Goal: Find specific page/section: Find specific page/section

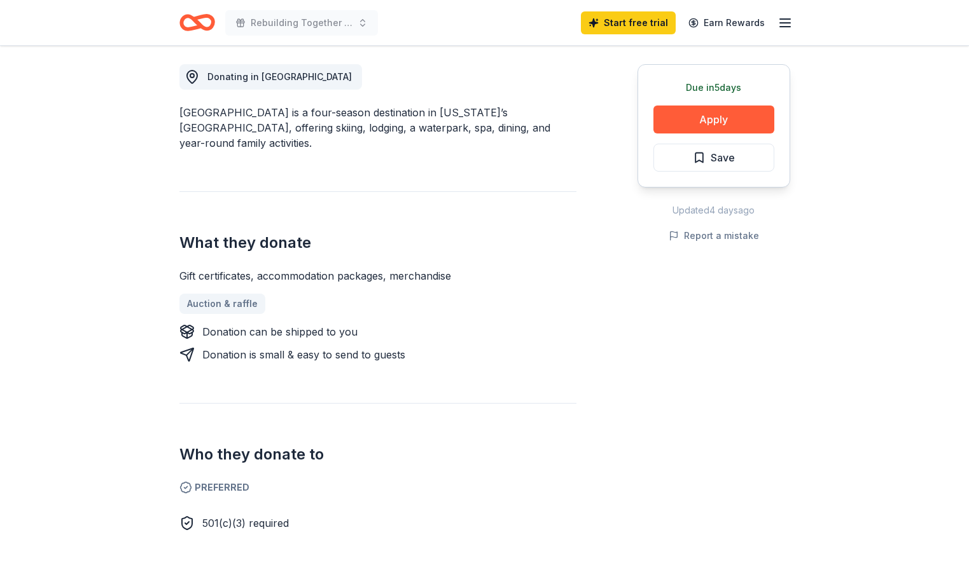
scroll to position [382, 0]
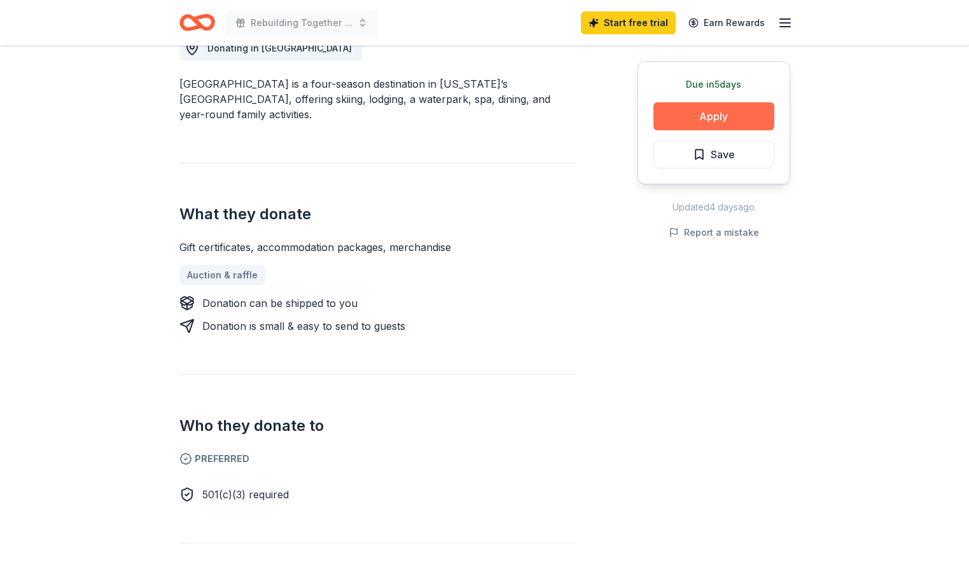
click at [713, 114] on button "Apply" at bounding box center [713, 116] width 121 height 28
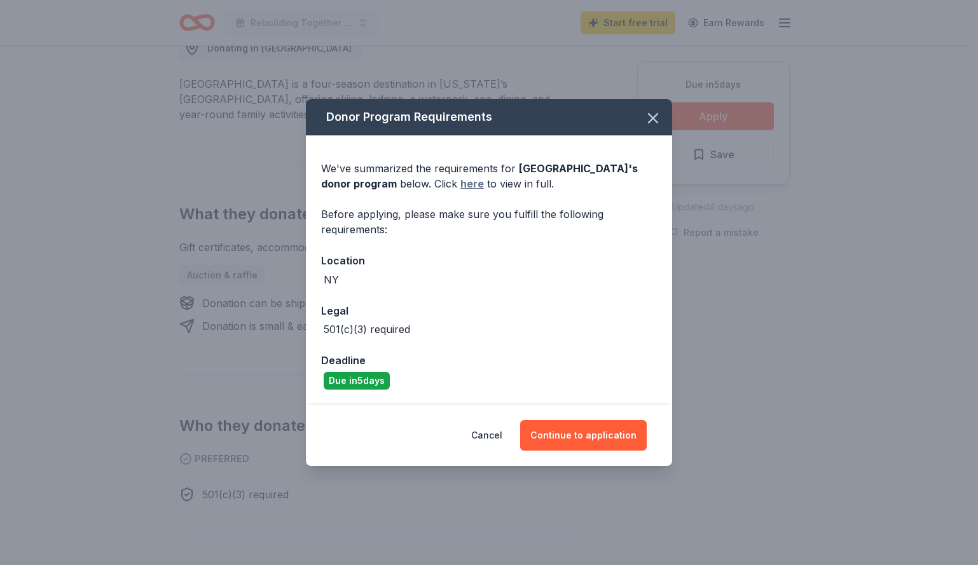
click at [484, 184] on link "here" at bounding box center [472, 183] width 24 height 15
click at [656, 113] on icon "button" at bounding box center [653, 118] width 18 height 18
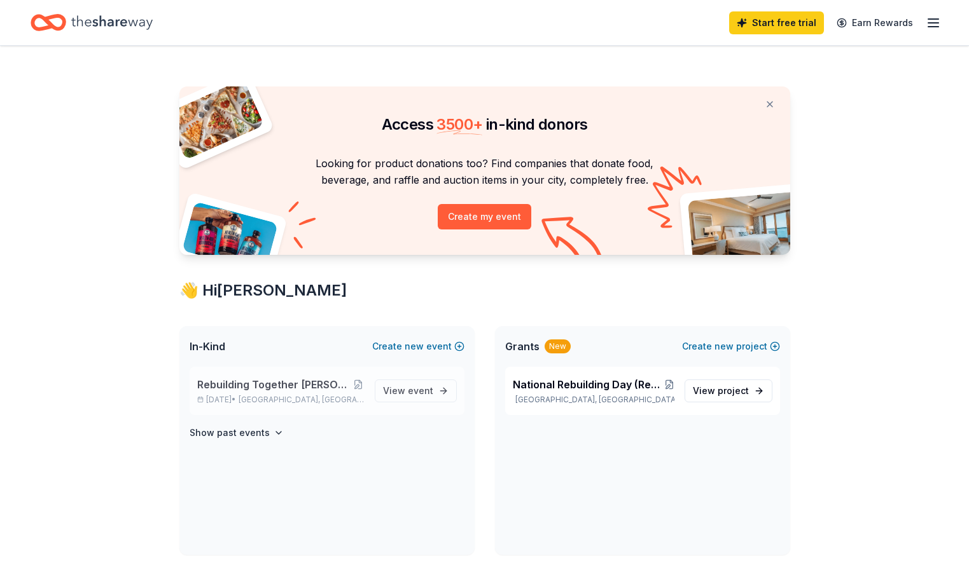
click at [281, 386] on span "Rebuilding Together [PERSON_NAME] Valley's Golf Fundraiser" at bounding box center [274, 384] width 155 height 15
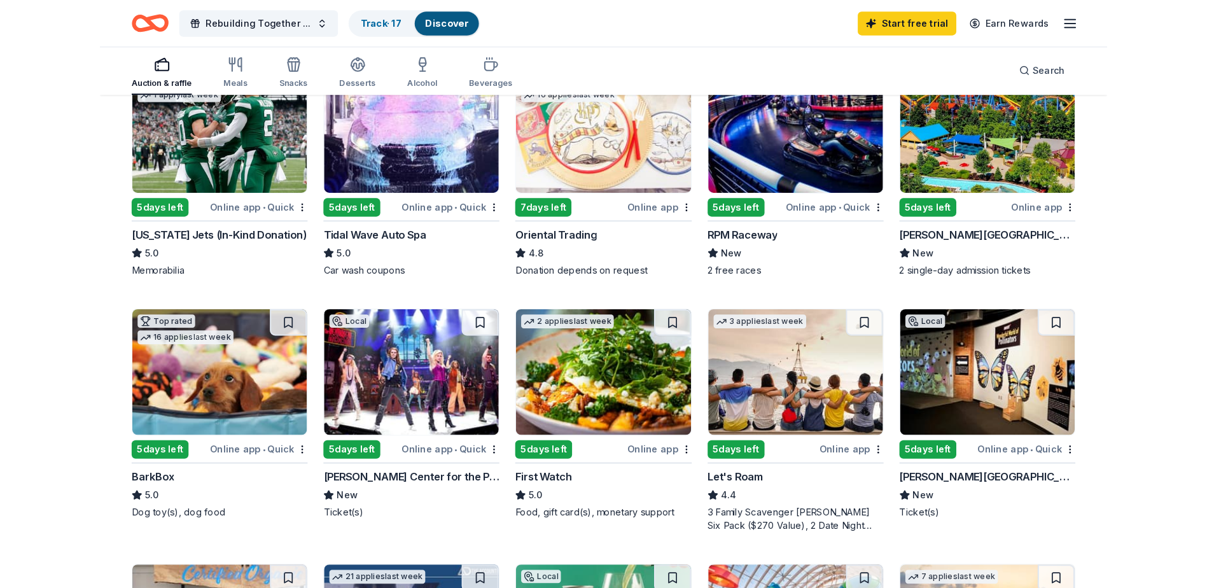
scroll to position [191, 0]
